Goal: Task Accomplishment & Management: Use online tool/utility

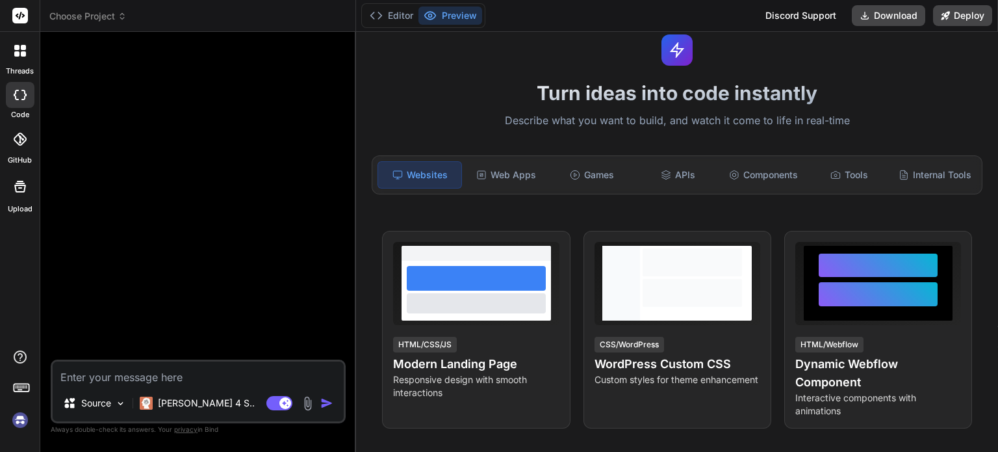
scroll to position [65, 0]
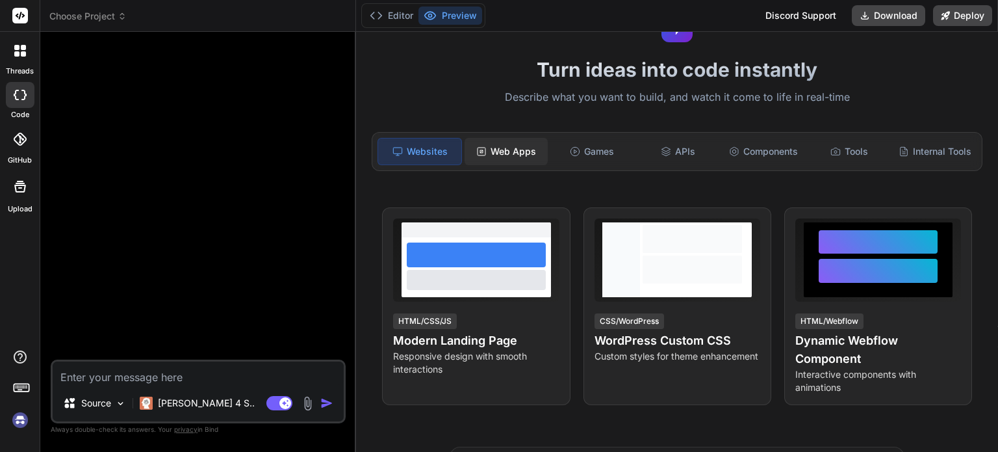
click at [536, 155] on div "Web Apps" at bounding box center [506, 151] width 83 height 27
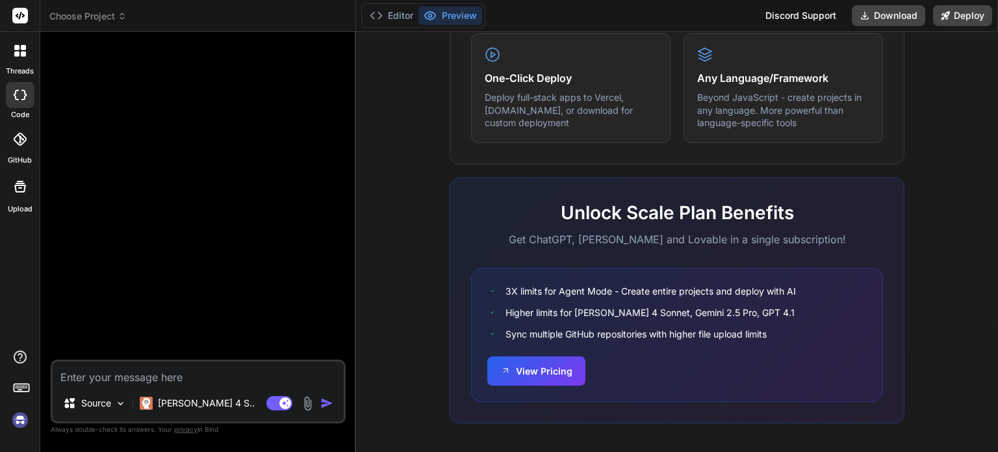
scroll to position [801, 0]
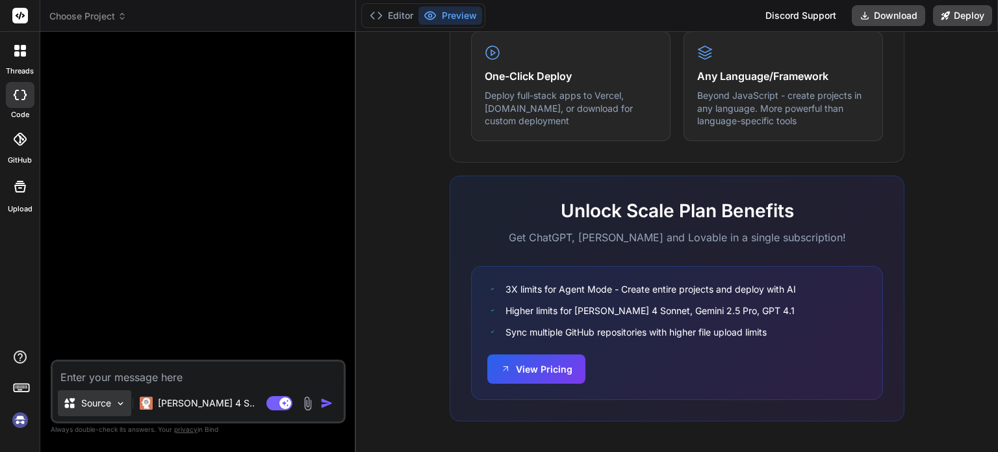
click at [117, 398] on img at bounding box center [120, 403] width 11 height 11
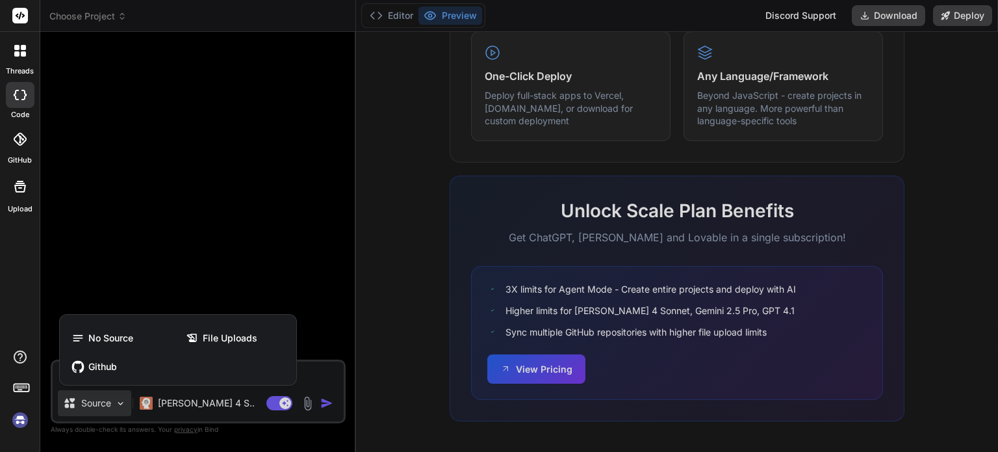
click at [23, 56] on icon at bounding box center [23, 53] width 5 height 5
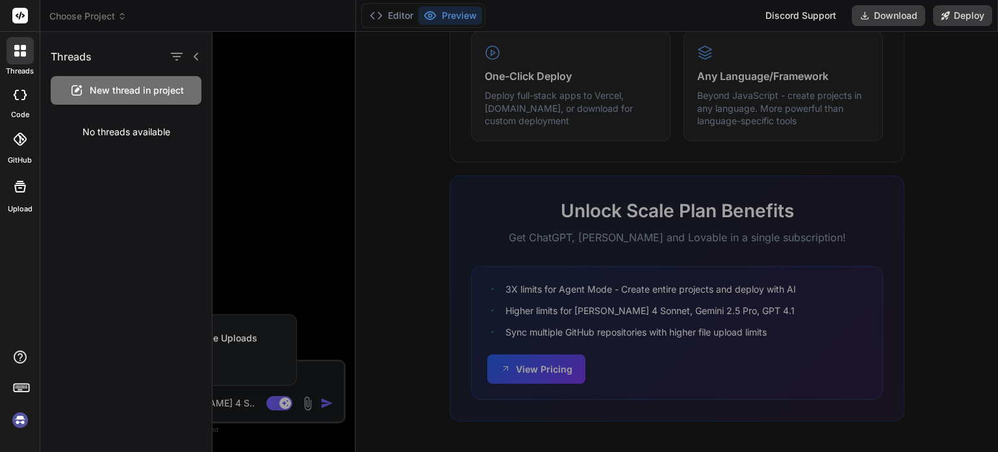
click at [12, 425] on img at bounding box center [20, 420] width 22 height 22
click at [18, 97] on icon at bounding box center [20, 95] width 13 height 10
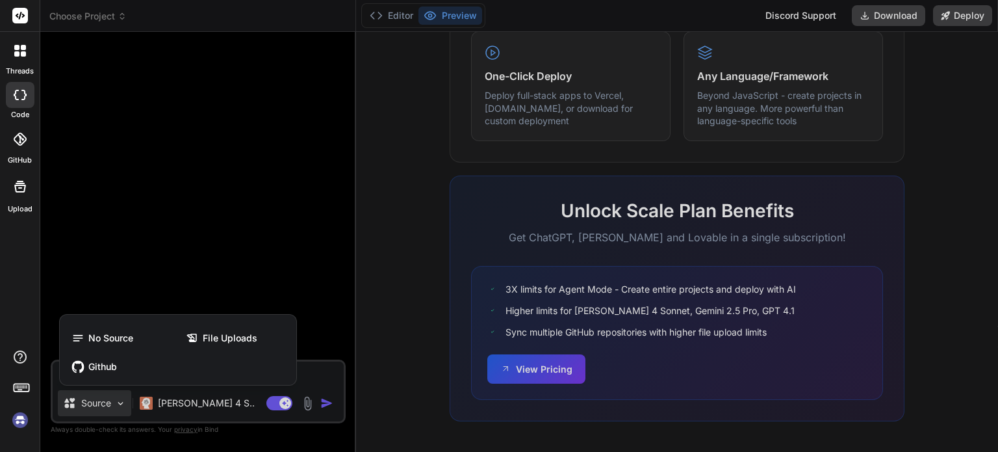
click at [9, 127] on div at bounding box center [20, 139] width 29 height 29
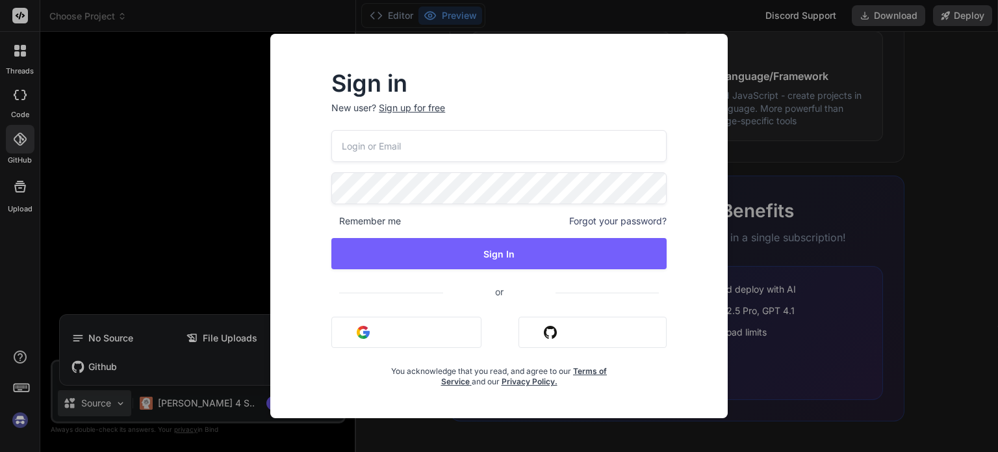
click at [13, 166] on div "Sign in New user? Sign up for free Remember me Forgot your password? Sign In or…" at bounding box center [499, 226] width 998 height 452
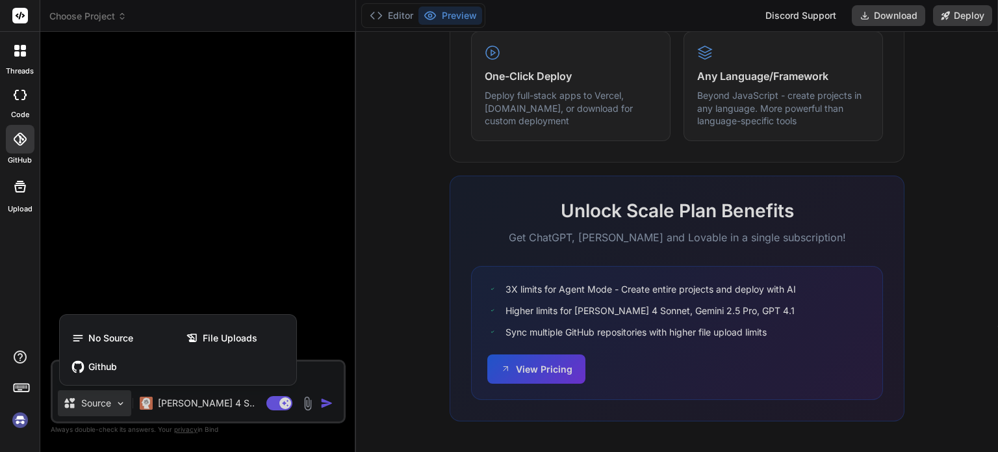
click at [180, 250] on div at bounding box center [499, 226] width 998 height 452
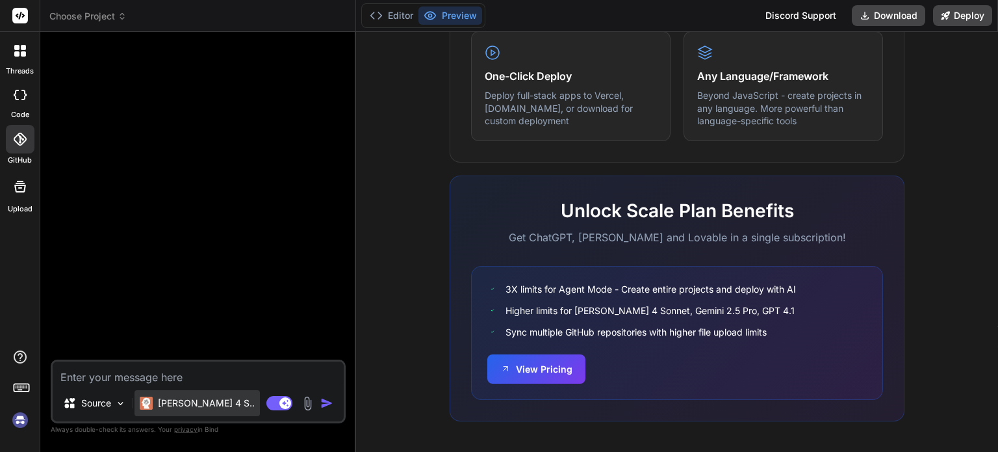
click at [166, 407] on p "Claude 4 S.." at bounding box center [206, 402] width 97 height 13
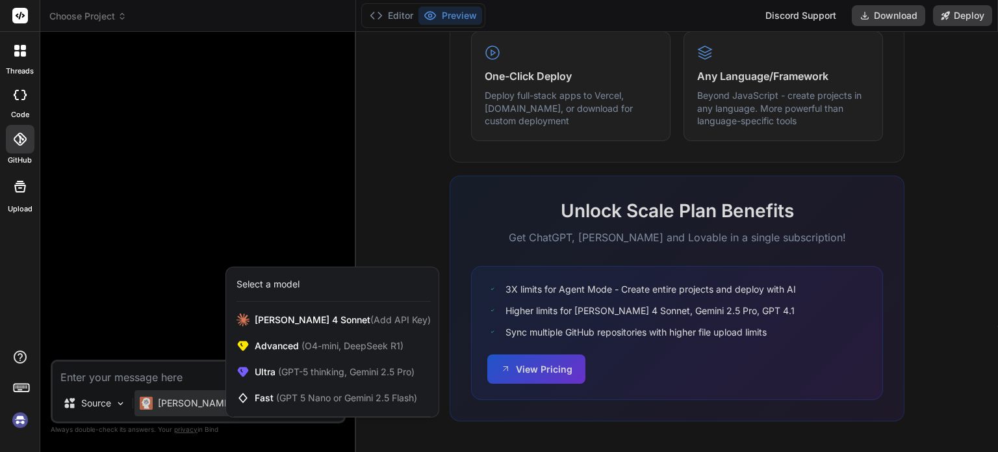
click at [182, 206] on div at bounding box center [499, 226] width 998 height 452
type textarea "x"
